Goal: Task Accomplishment & Management: Complete application form

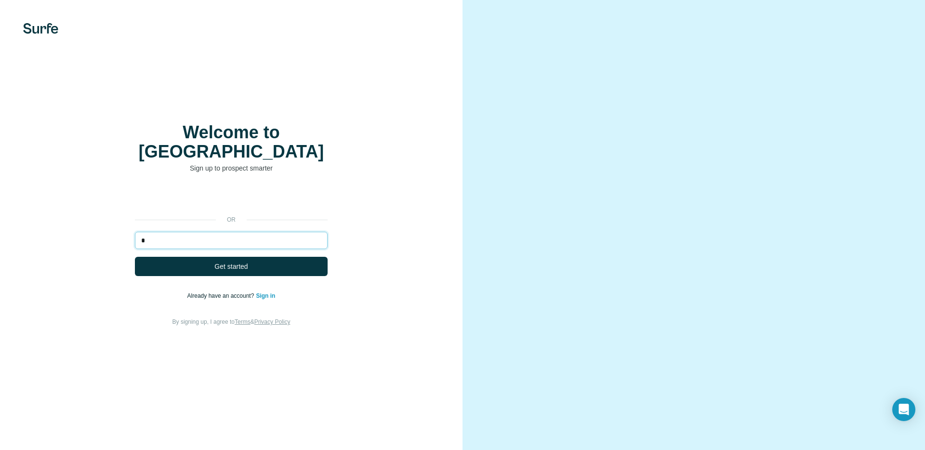
click at [276, 232] on input "*" at bounding box center [231, 240] width 193 height 17
type input "**********"
click at [135, 257] on button "Get started" at bounding box center [231, 266] width 193 height 19
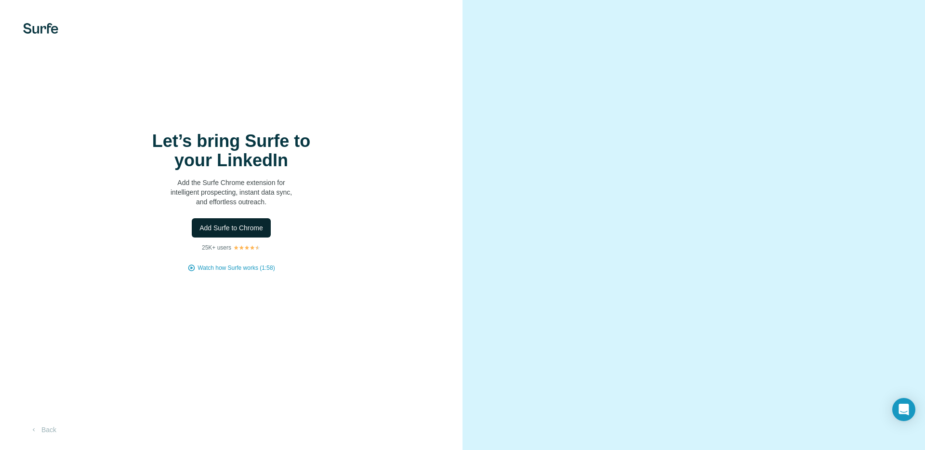
click at [236, 224] on span "Add Surfe to Chrome" at bounding box center [231, 228] width 64 height 10
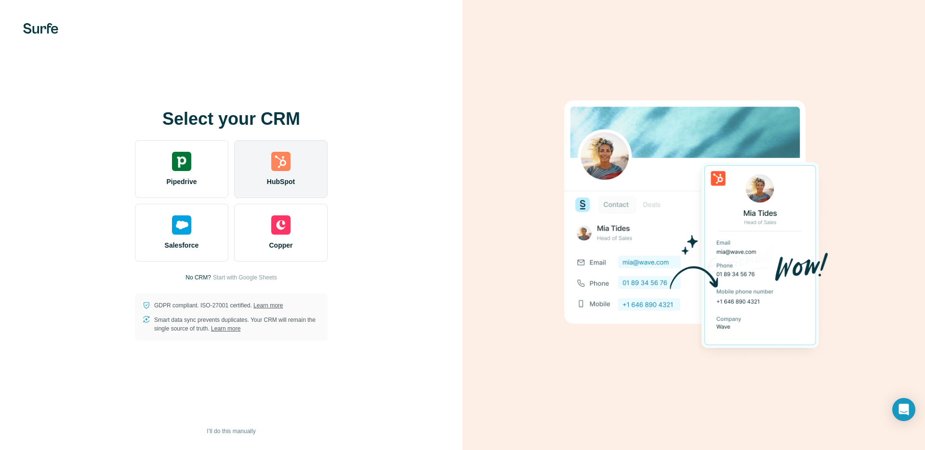
click at [281, 161] on img at bounding box center [280, 161] width 19 height 19
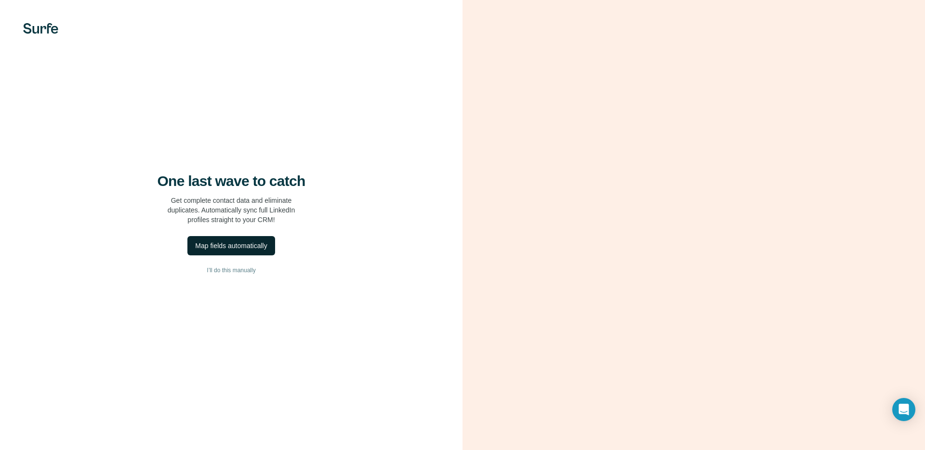
click at [240, 244] on div "Map fields automatically" at bounding box center [231, 246] width 72 height 10
